Goal: Book appointment/travel/reservation

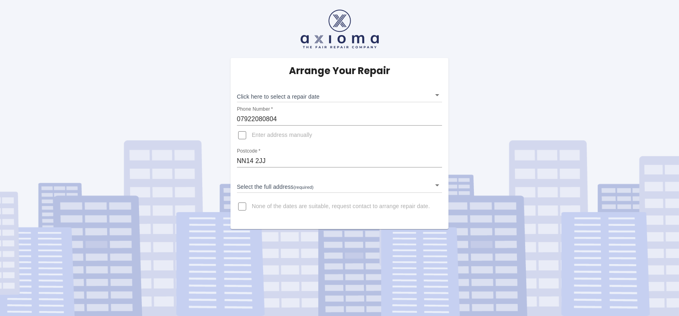
click at [300, 95] on body "Arrange Your Repair Click here to select a repair date ​ Phone Number   * 07922…" at bounding box center [339, 158] width 679 height 316
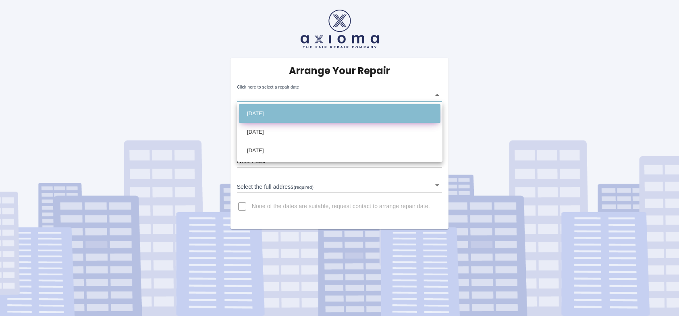
click at [265, 114] on li "[DATE]" at bounding box center [339, 113] width 201 height 19
type input "[DATE]T00:00:00.000Z"
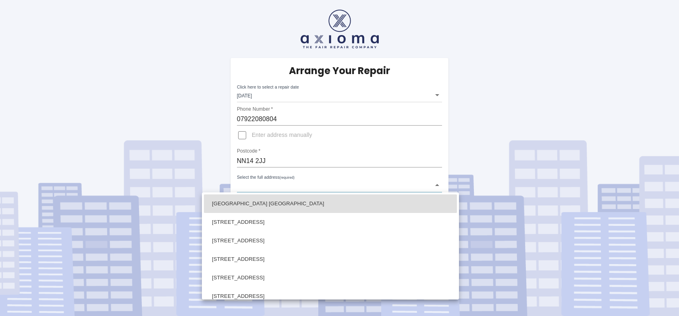
click at [268, 187] on body "Arrange Your Repair Click here to select a repair date [DATE] [DATE]T00:00:00.0…" at bounding box center [339, 158] width 679 height 316
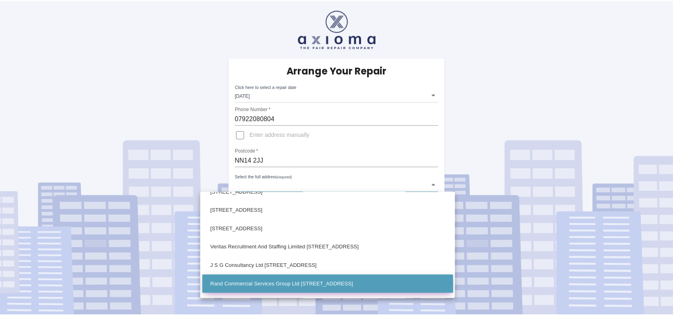
scroll to position [1785, 0]
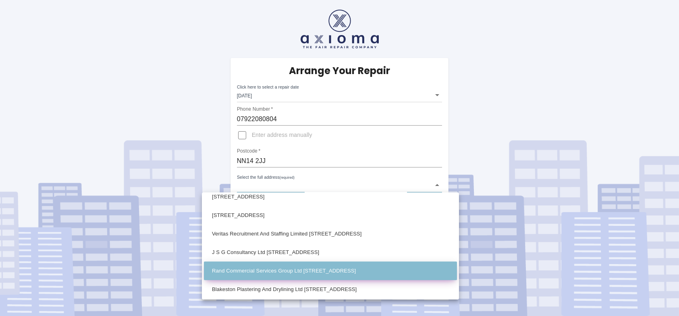
click at [267, 269] on li "Rand Commercial Services Group Ltd [STREET_ADDRESS]" at bounding box center [330, 271] width 253 height 19
type input "Rand Commercial Services Group Ltd [STREET_ADDRESS]"
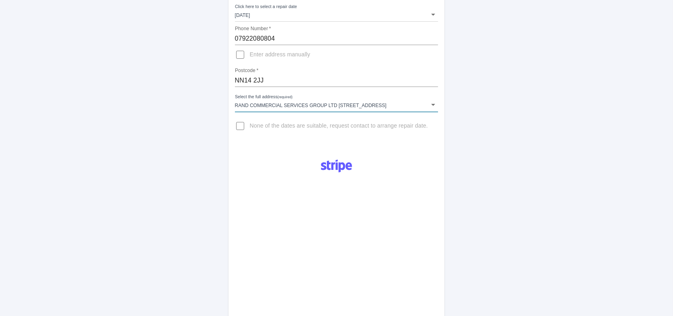
scroll to position [0, 0]
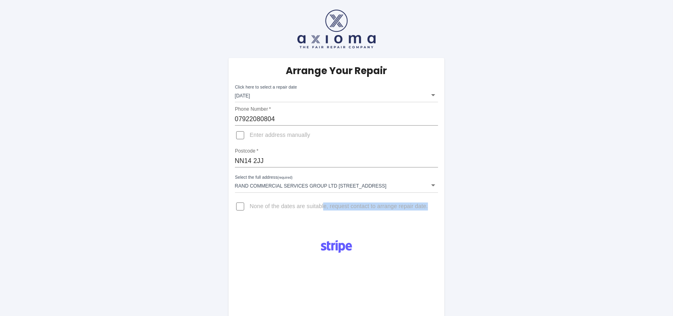
drag, startPoint x: 296, startPoint y: 215, endPoint x: 361, endPoint y: 218, distance: 64.9
click at [361, 218] on div "Arrange Your Repair Click here to select a repair date [DATE] [DATE]T00:00:00.0…" at bounding box center [336, 143] width 216 height 171
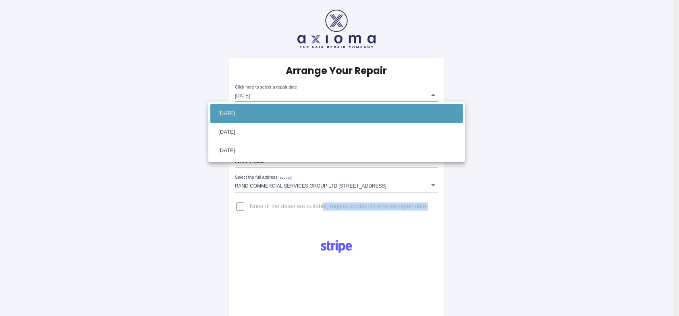
click at [293, 97] on body "Arrange Your Repair Click here to select a repair date [DATE] [DATE]T00:00:00.0…" at bounding box center [339, 293] width 679 height 586
click at [543, 181] on div at bounding box center [339, 158] width 679 height 316
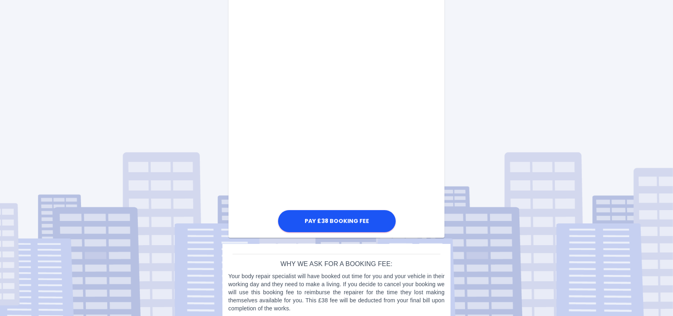
scroll to position [269, 0]
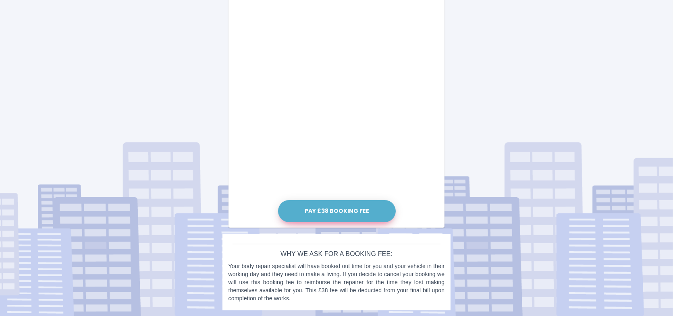
click at [354, 210] on button "Pay £38 Booking Fee" at bounding box center [337, 211] width 118 height 22
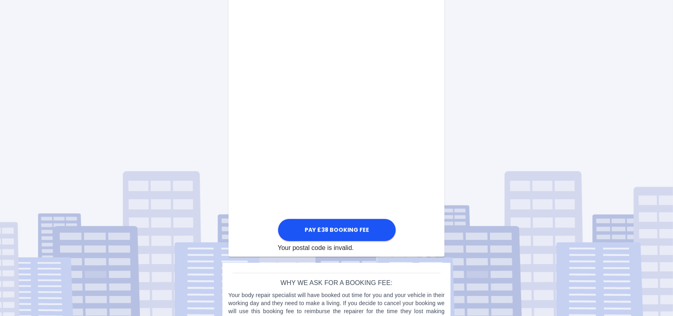
scroll to position [390, 0]
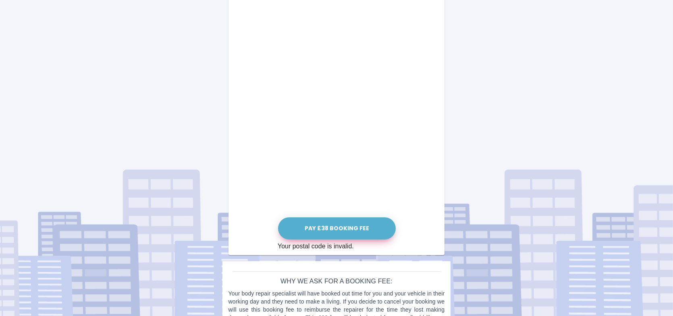
click at [338, 228] on button "Pay £38 Booking Fee" at bounding box center [337, 228] width 118 height 22
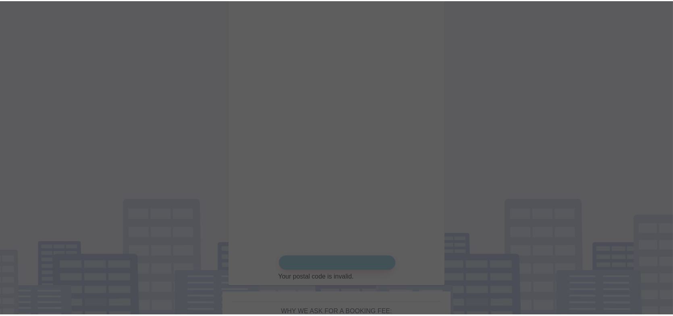
scroll to position [269, 0]
